Goal: Information Seeking & Learning: Learn about a topic

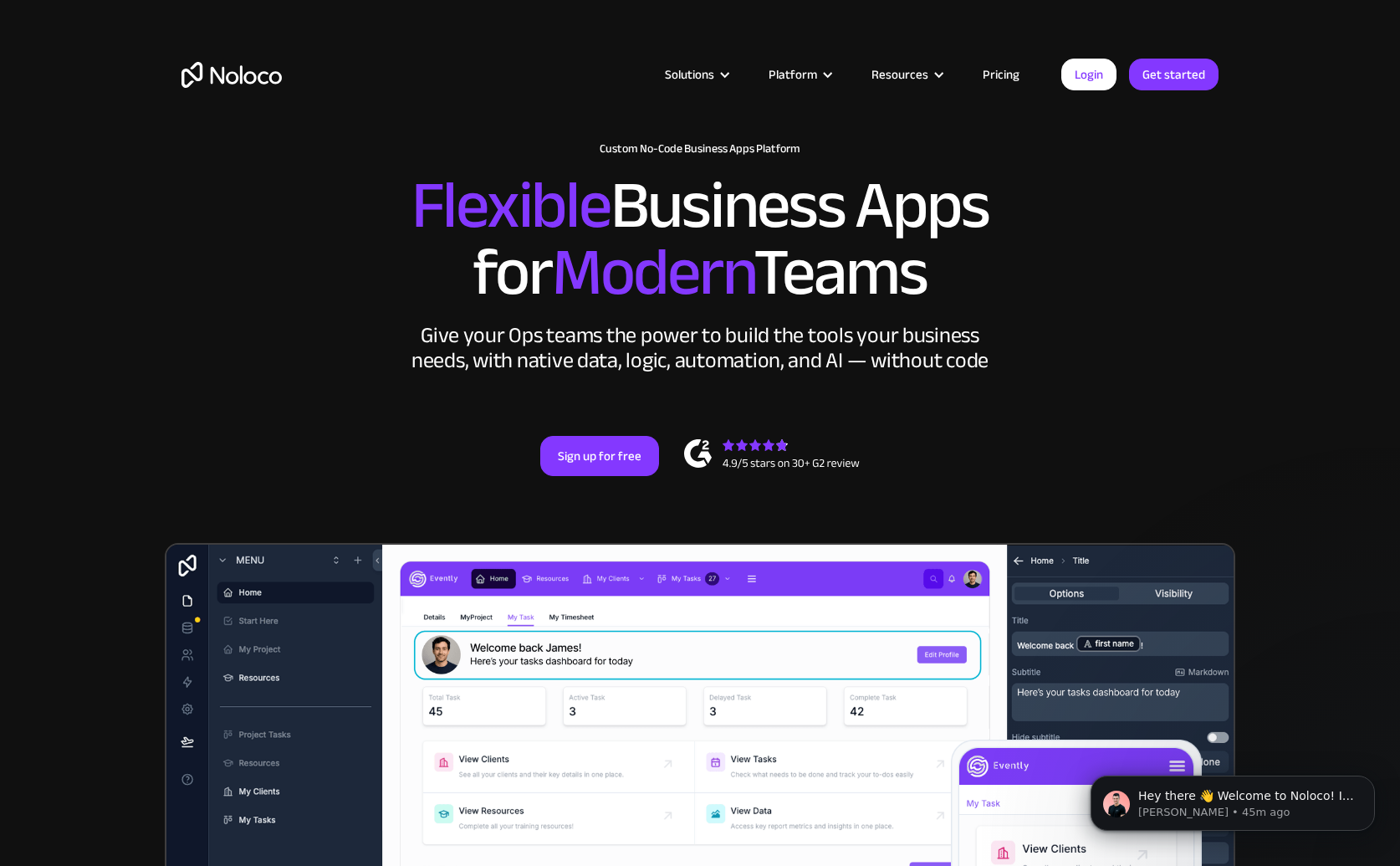
click at [1000, 78] on link "Pricing" at bounding box center [1000, 74] width 79 height 22
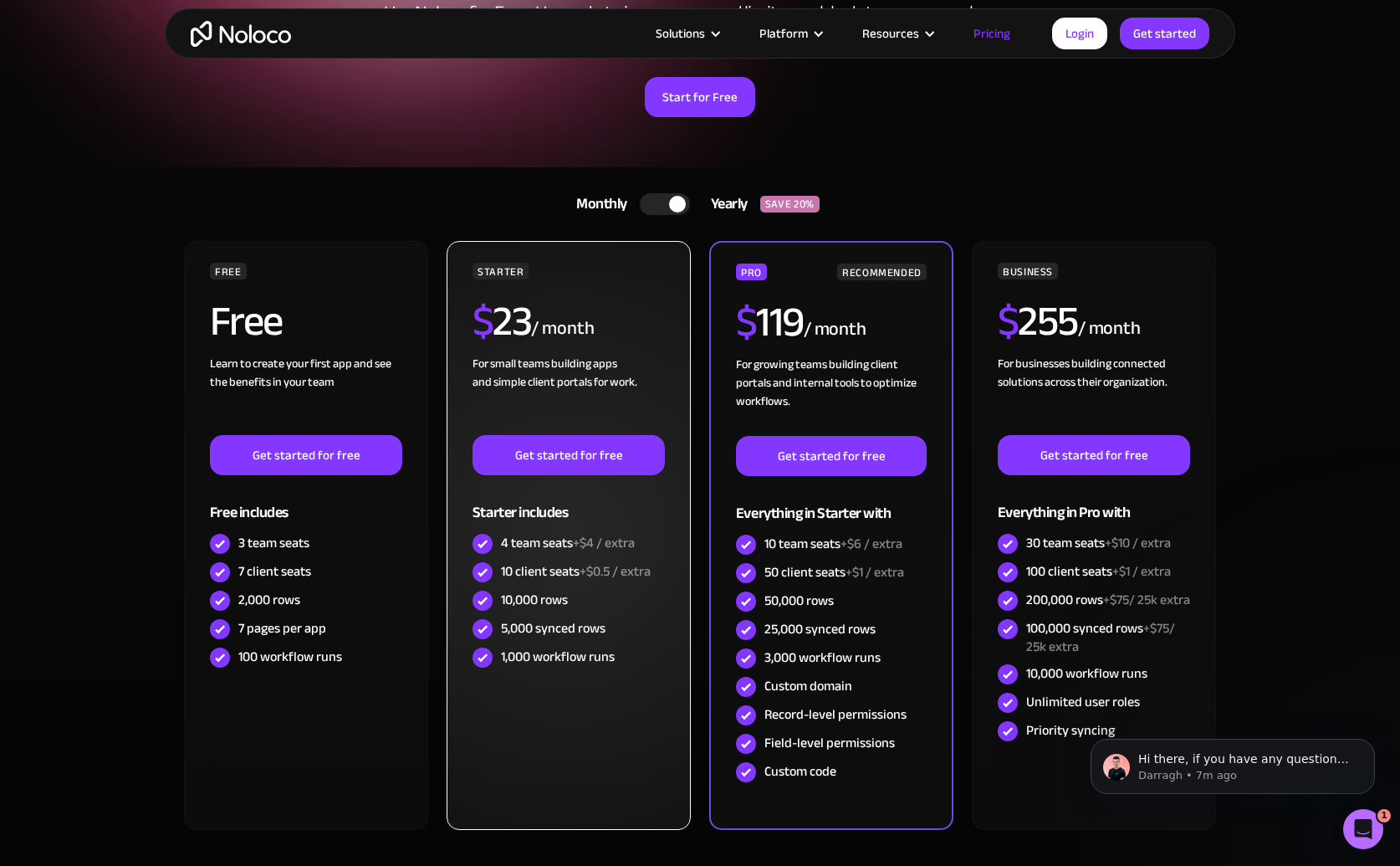
scroll to position [209, 0]
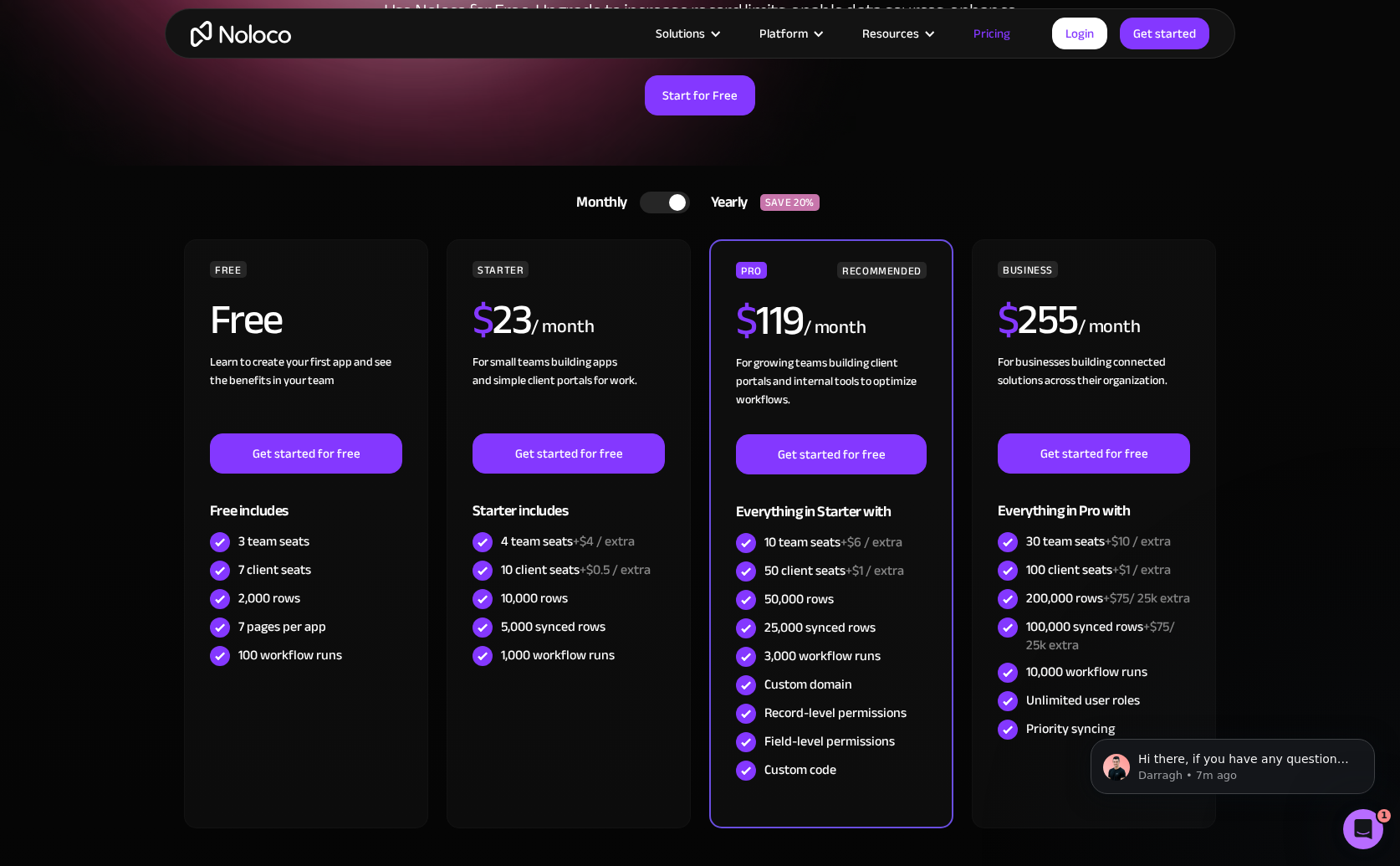
click at [660, 201] on div at bounding box center [664, 202] width 50 height 22
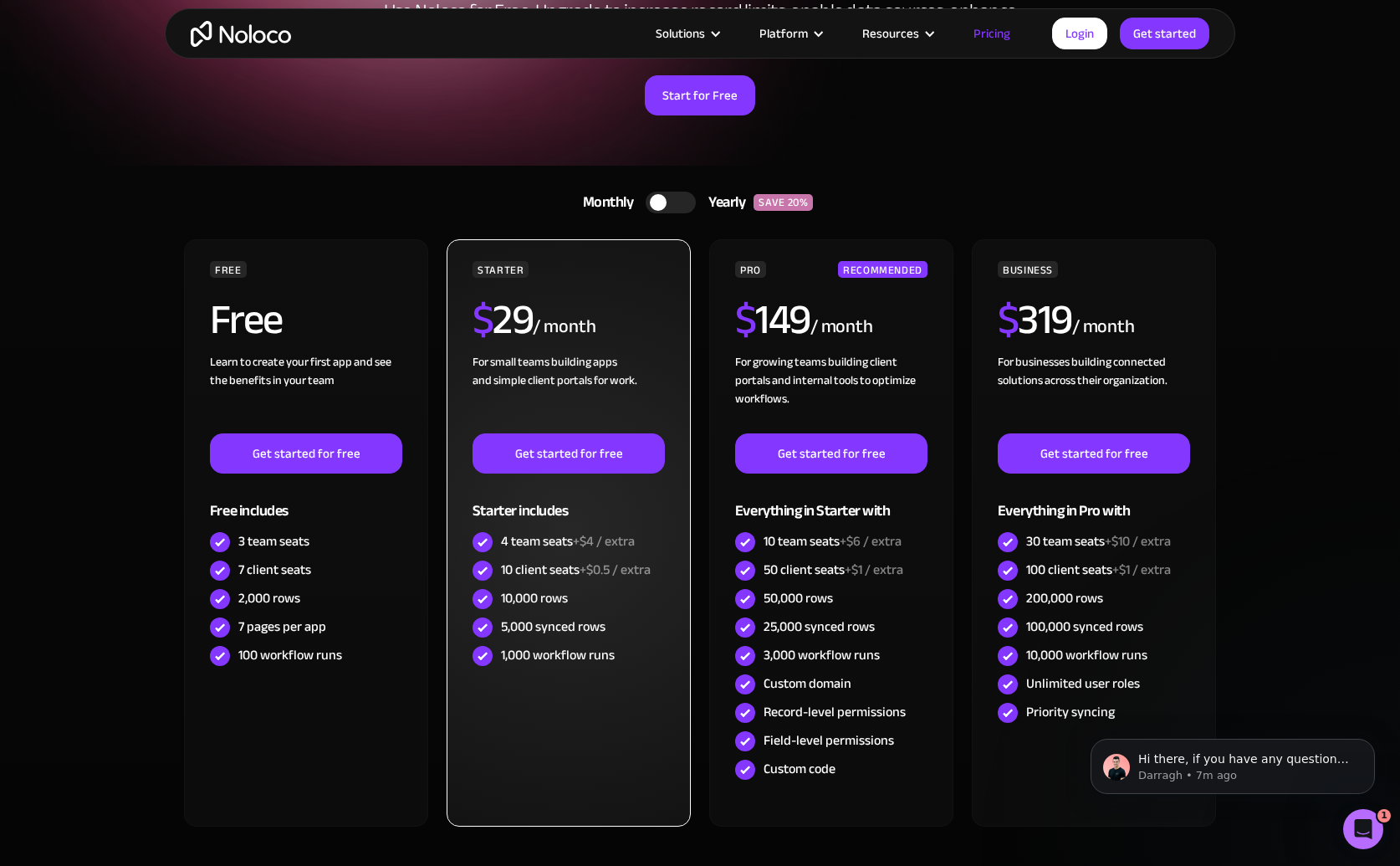
scroll to position [0, 0]
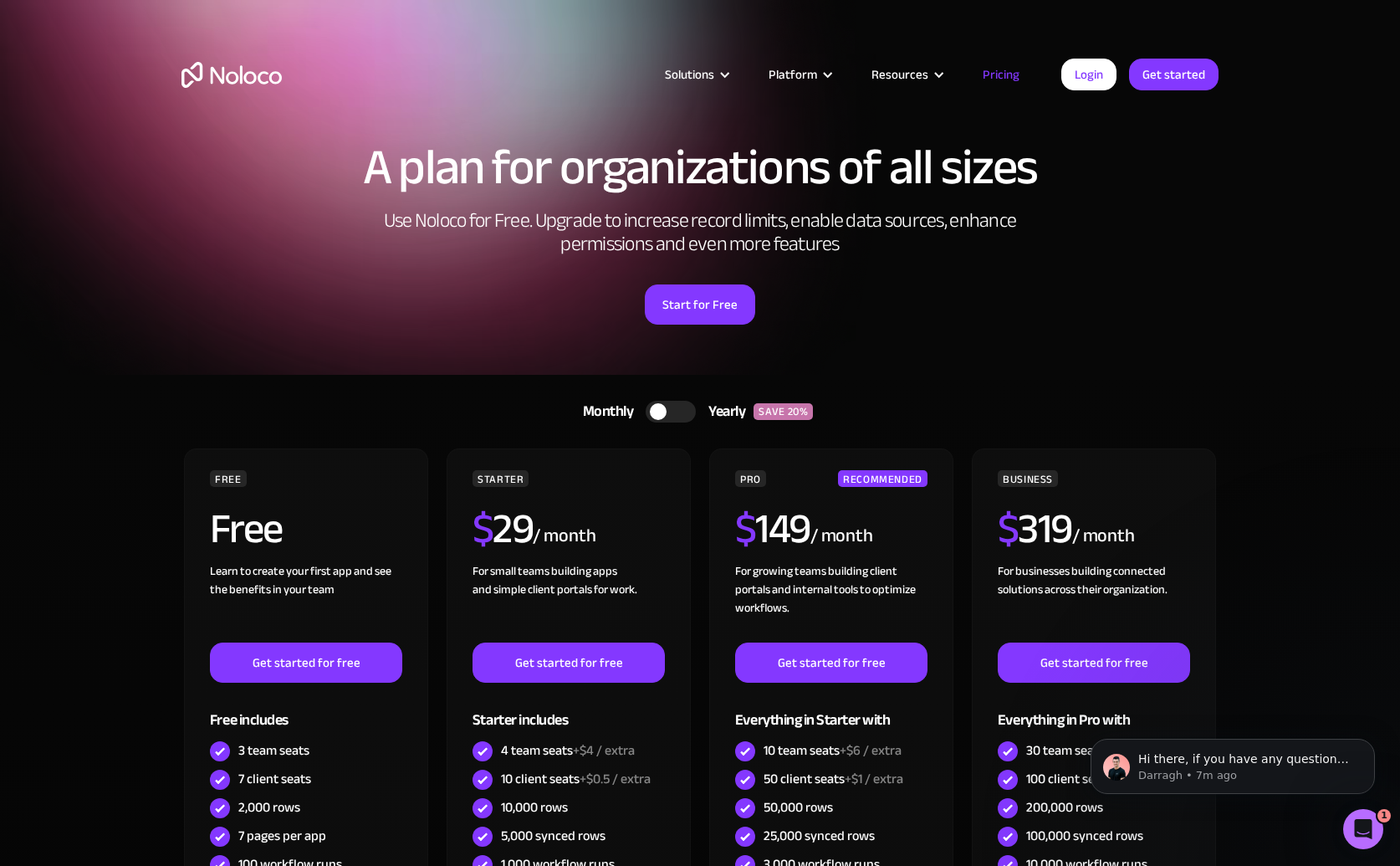
click at [239, 82] on img "home" at bounding box center [232, 74] width 101 height 26
